Goal: Find contact information: Find contact information

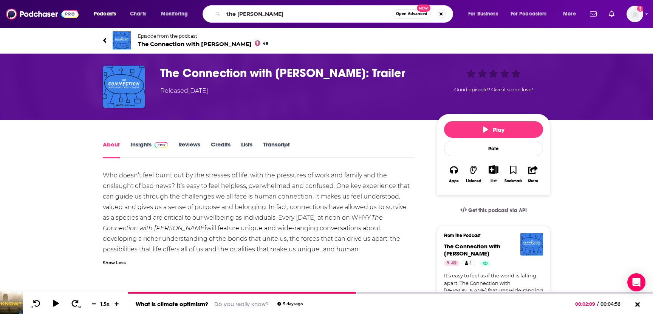
type input "the [PERSON_NAME] show"
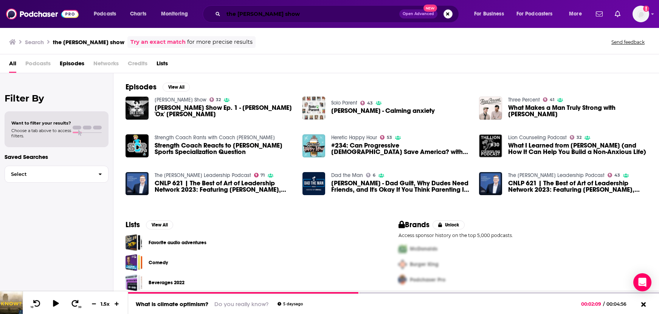
click at [235, 15] on input "the [PERSON_NAME] show" at bounding box center [311, 14] width 176 height 12
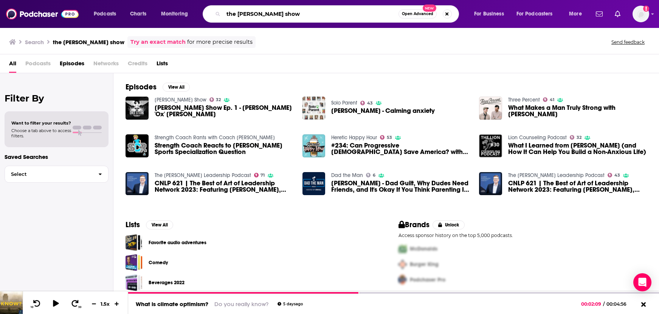
click at [235, 15] on input "the [PERSON_NAME] show" at bounding box center [310, 14] width 175 height 12
click at [309, 15] on input "[PERSON_NAME] show" at bounding box center [310, 14] width 175 height 12
type input "[PERSON_NAME]"
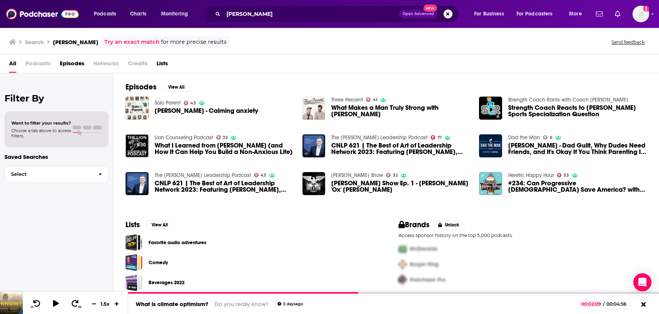
click at [169, 113] on span "[PERSON_NAME] - Calming anxiety" at bounding box center [207, 111] width 104 height 6
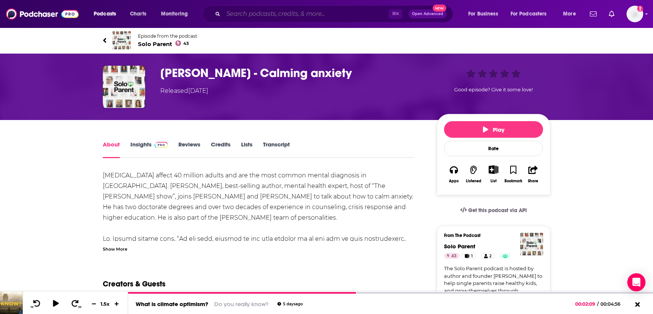
click at [244, 14] on input "Search podcasts, credits, & more..." at bounding box center [305, 14] width 165 height 12
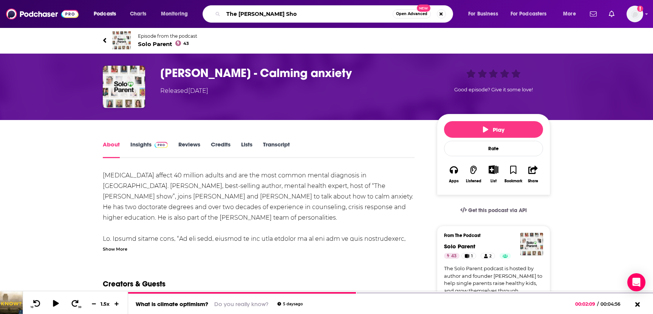
type input "The [PERSON_NAME] Show"
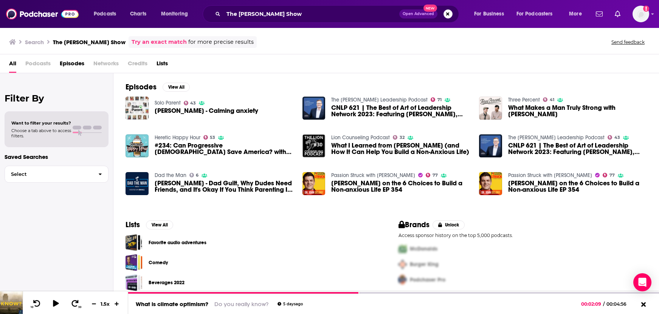
click at [342, 185] on span "[PERSON_NAME] on the 6 Choices to Build a Non-anxious Life EP 354" at bounding box center [400, 186] width 139 height 13
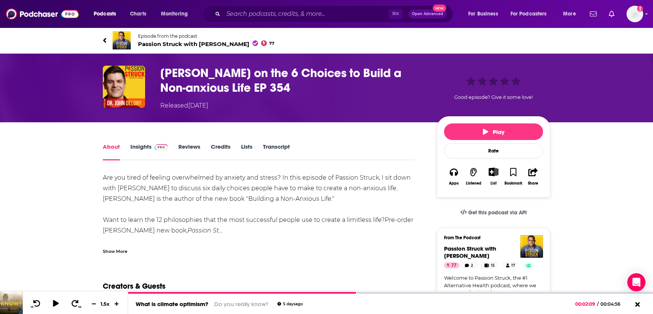
click at [166, 45] on span "Passion Struck with [PERSON_NAME] 77" at bounding box center [206, 43] width 136 height 7
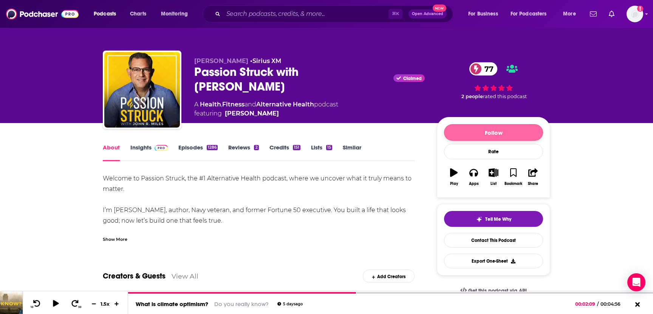
click at [233, 75] on div "Passion Struck with [PERSON_NAME] Claimed 77" at bounding box center [309, 79] width 231 height 29
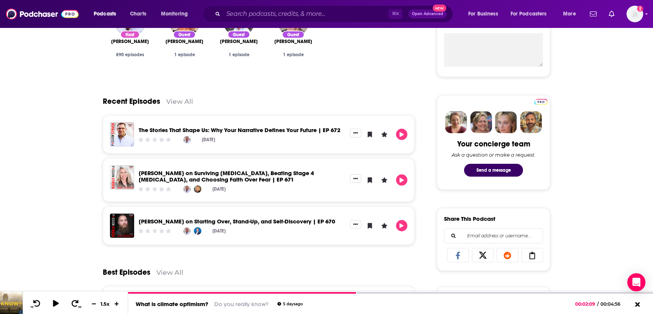
scroll to position [241, 0]
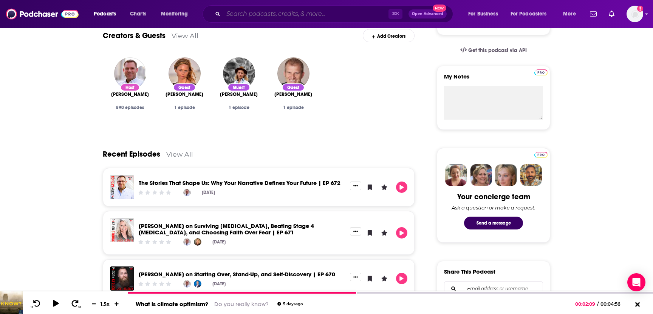
click at [247, 14] on input "Search podcasts, credits, & more..." at bounding box center [305, 14] width 165 height 12
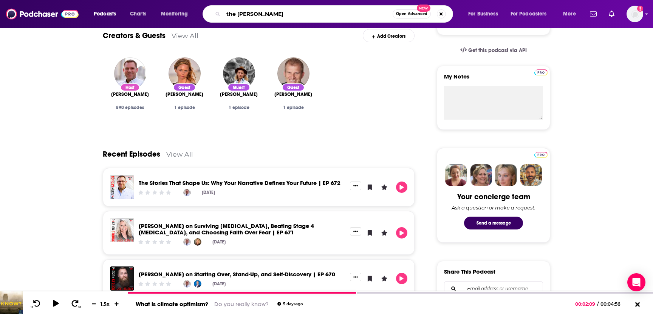
type input "the [PERSON_NAME] show"
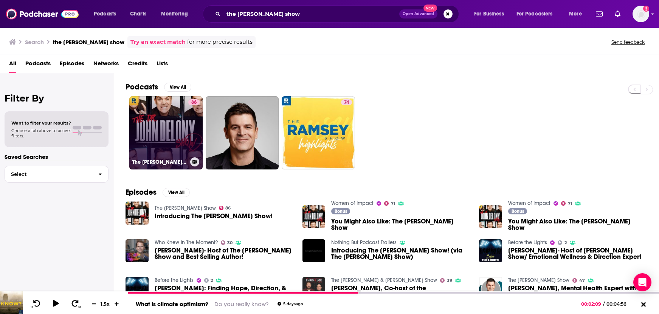
click at [175, 150] on link "86 The [PERSON_NAME] Show" at bounding box center [165, 132] width 73 height 73
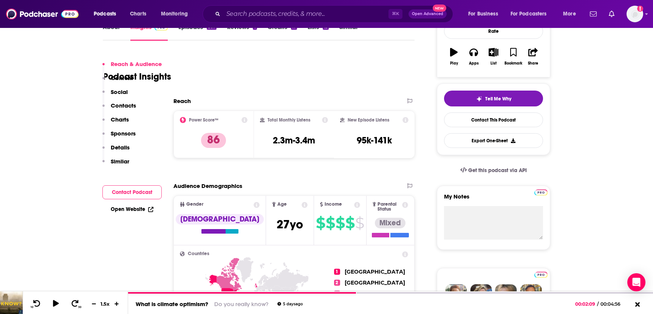
scroll to position [244, 0]
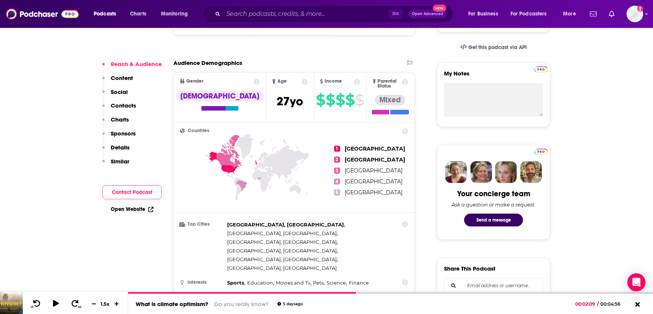
click at [112, 106] on p "Contacts" at bounding box center [123, 105] width 25 height 7
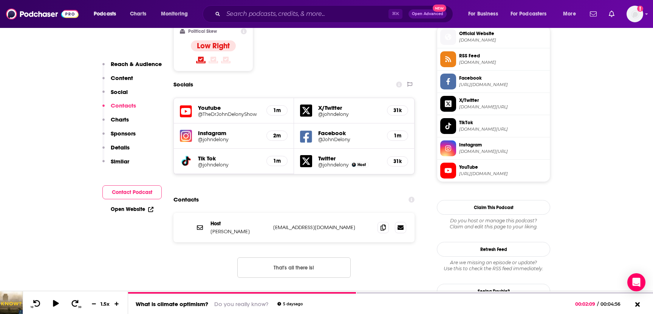
scroll to position [657, 0]
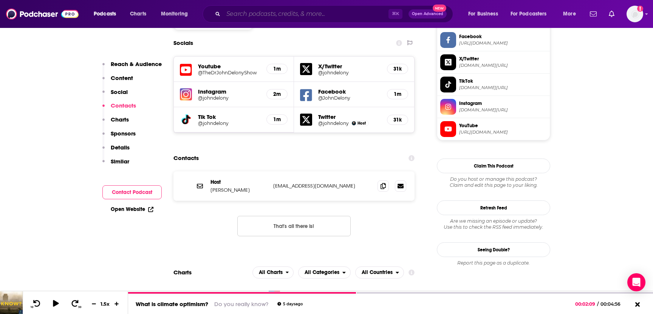
click at [250, 16] on input "Search podcasts, credits, & more..." at bounding box center [305, 14] width 165 height 12
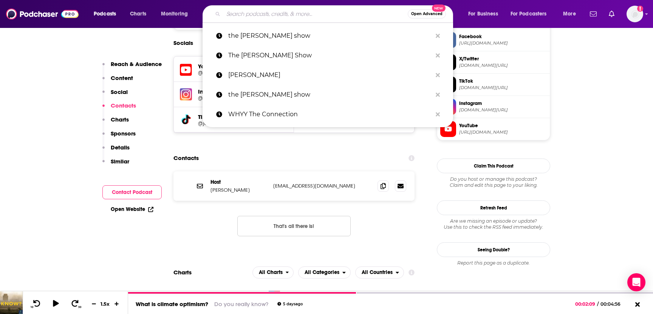
type input "o"
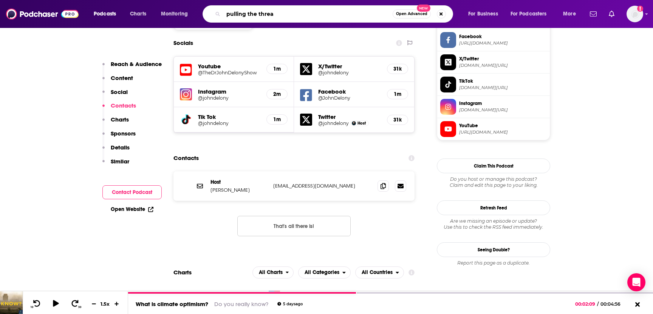
type input "pulling the thread"
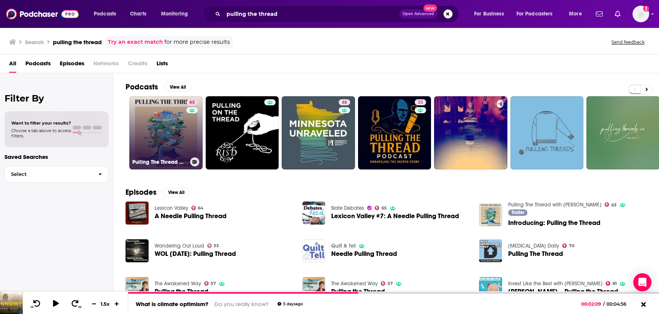
click at [156, 144] on link "63 Pulling The Thread with [PERSON_NAME]" at bounding box center [165, 132] width 73 height 73
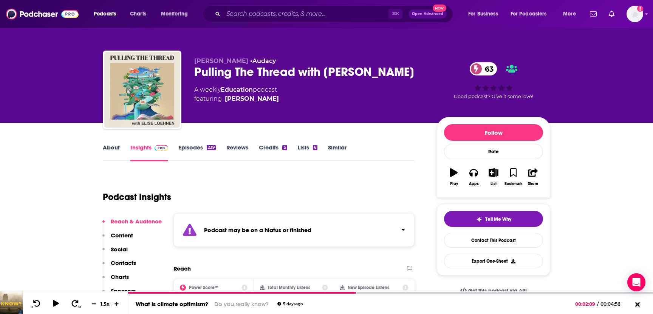
click at [131, 262] on p "Contacts" at bounding box center [123, 263] width 25 height 7
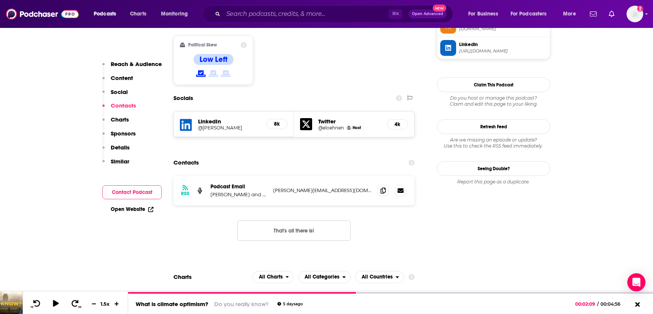
scroll to position [662, 0]
